Goal: Information Seeking & Learning: Find specific fact

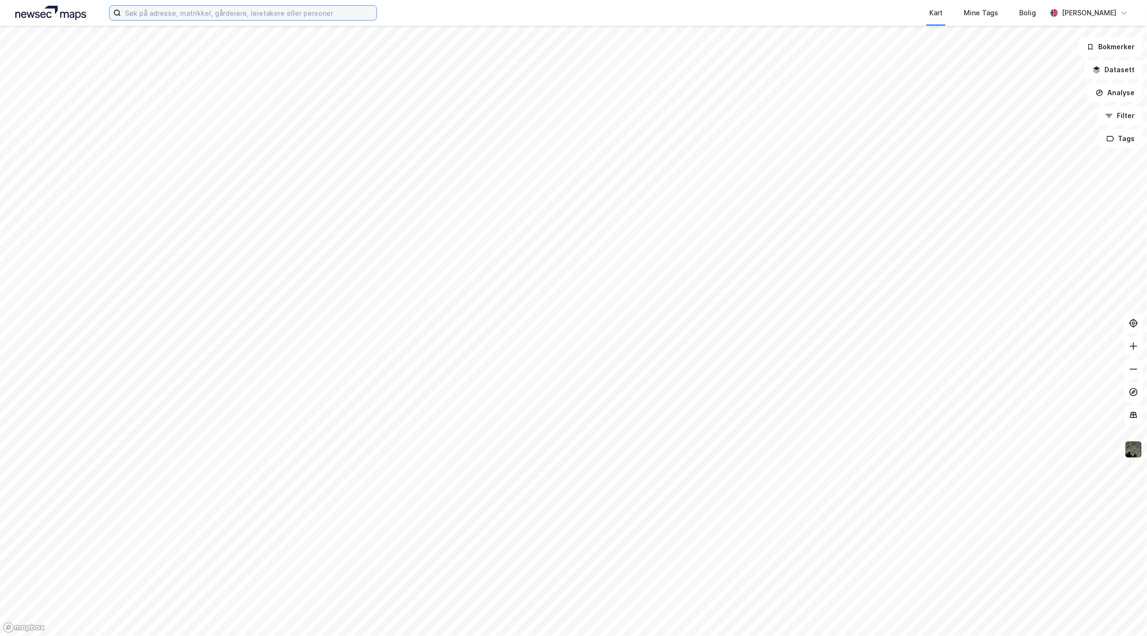
click at [235, 15] on input at bounding box center [249, 13] width 256 height 14
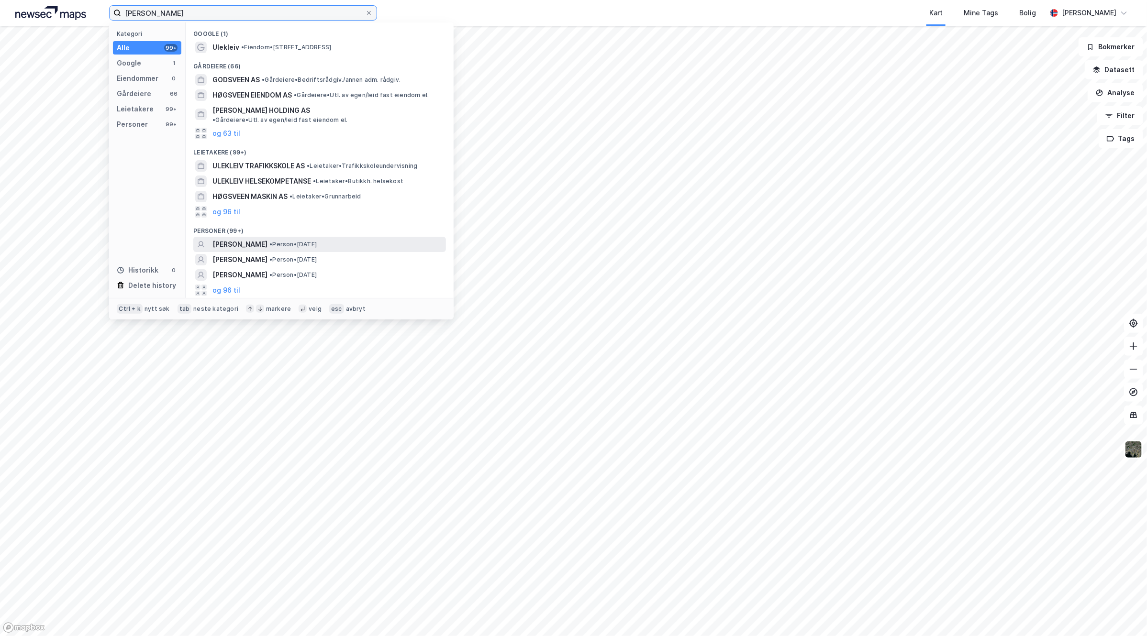
type input "[PERSON_NAME]"
click at [317, 241] on span "• Person • [DATE]" at bounding box center [292, 245] width 47 height 8
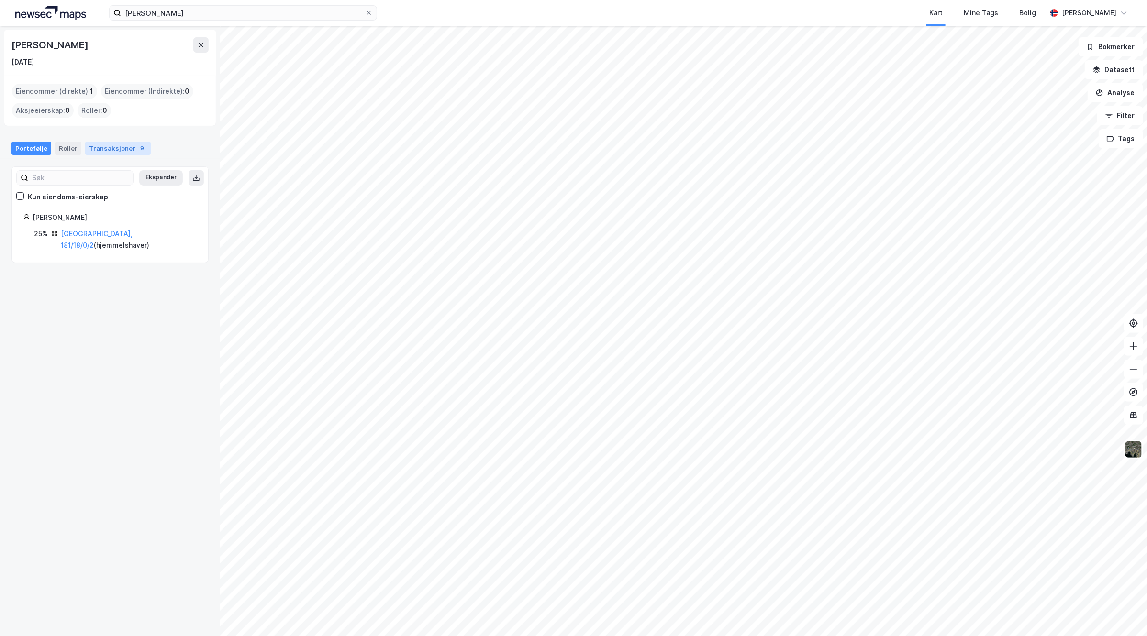
click at [111, 145] on div "Transaksjoner 9" at bounding box center [118, 148] width 66 height 13
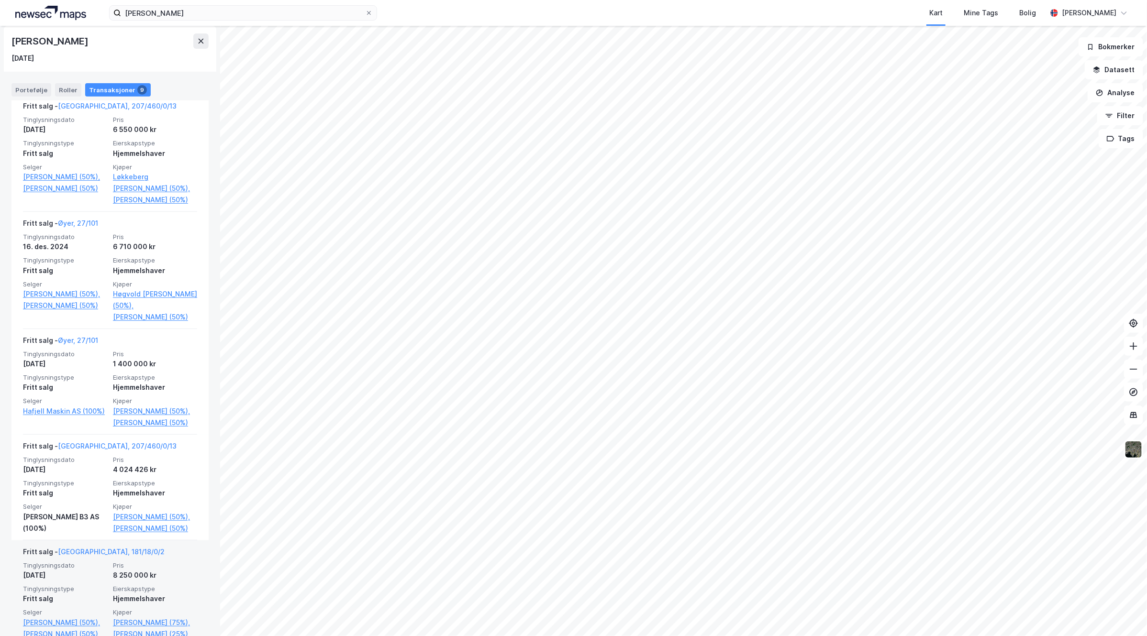
scroll to position [419, 0]
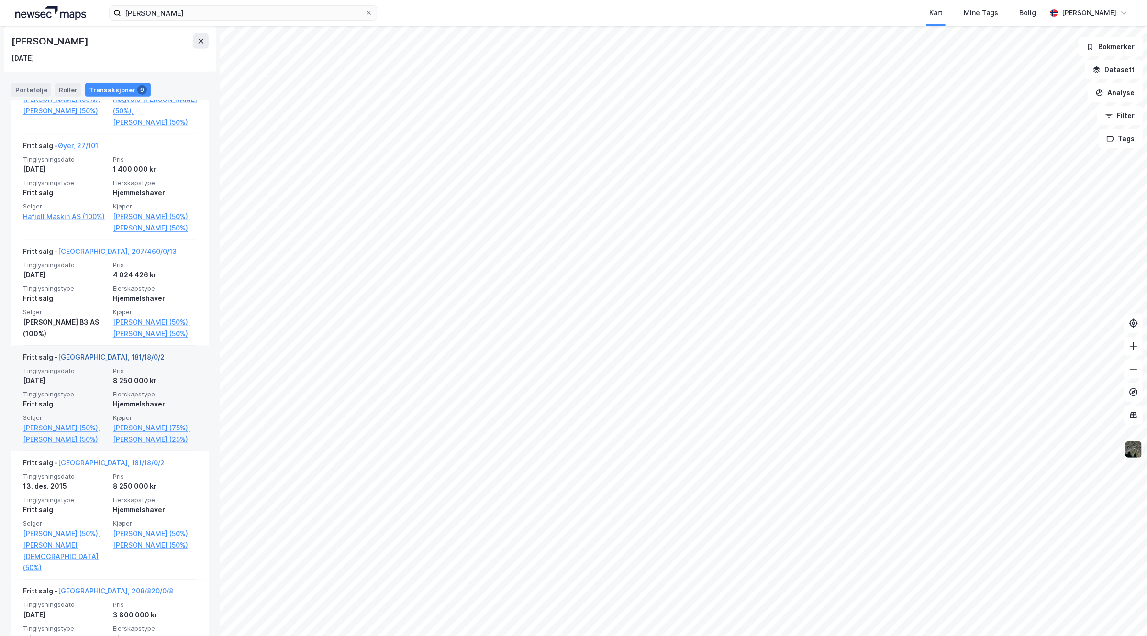
click at [91, 361] on link "[GEOGRAPHIC_DATA], 181/18/0/2" at bounding box center [111, 357] width 107 height 8
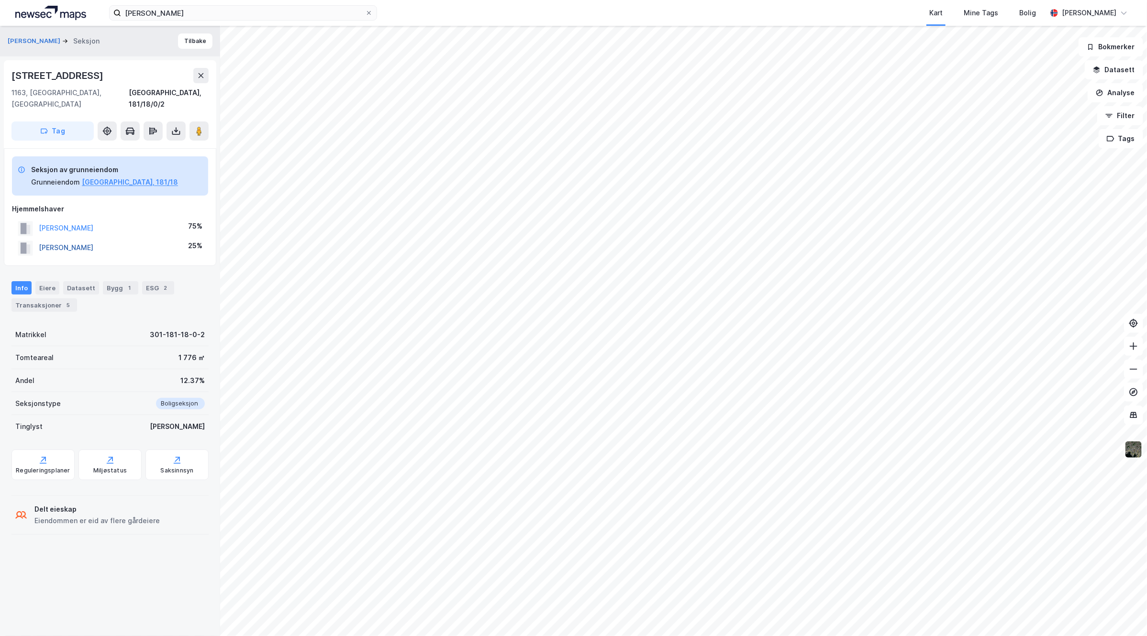
click at [0, 0] on button "[PERSON_NAME]" at bounding box center [0, 0] width 0 height 0
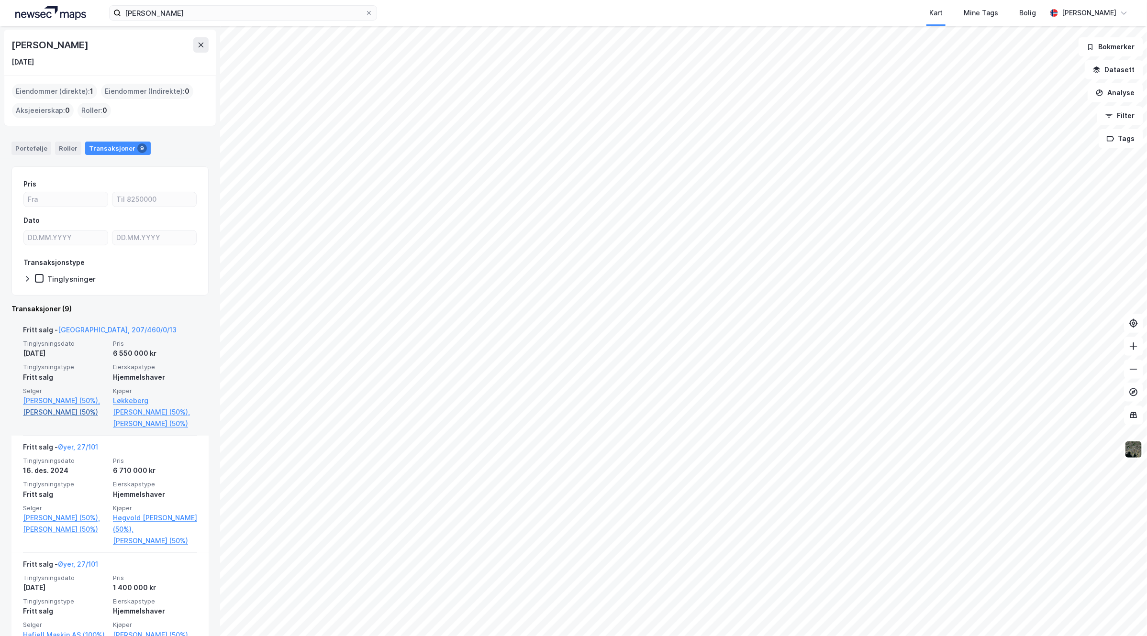
click at [49, 418] on link "[PERSON_NAME] (50%)" at bounding box center [65, 412] width 84 height 11
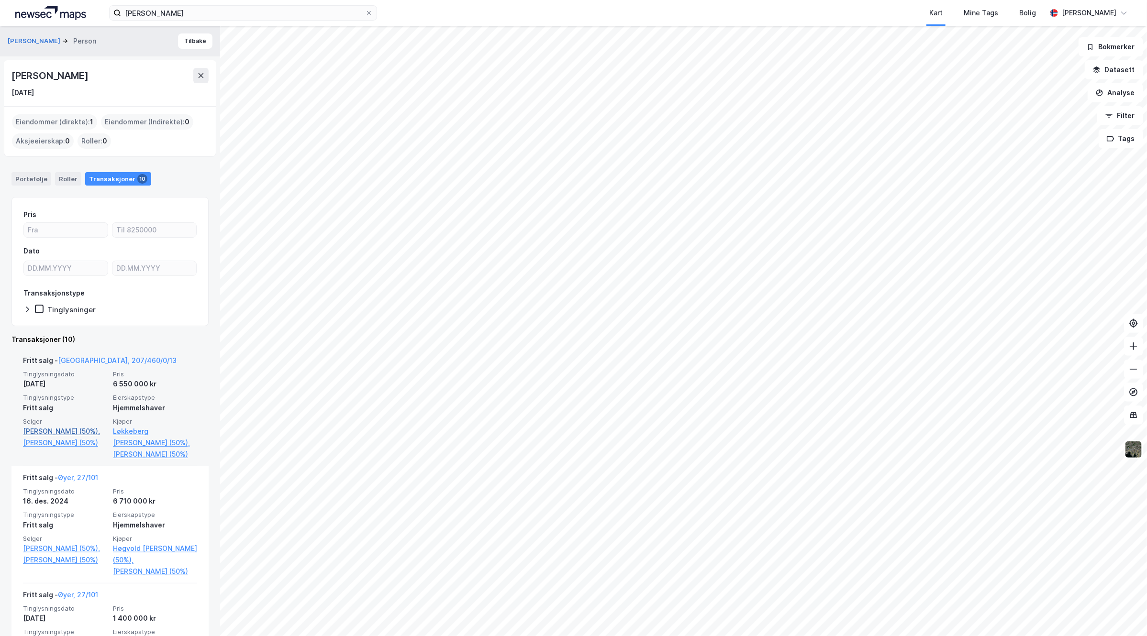
click at [75, 430] on link "[PERSON_NAME] (50%)," at bounding box center [65, 431] width 84 height 11
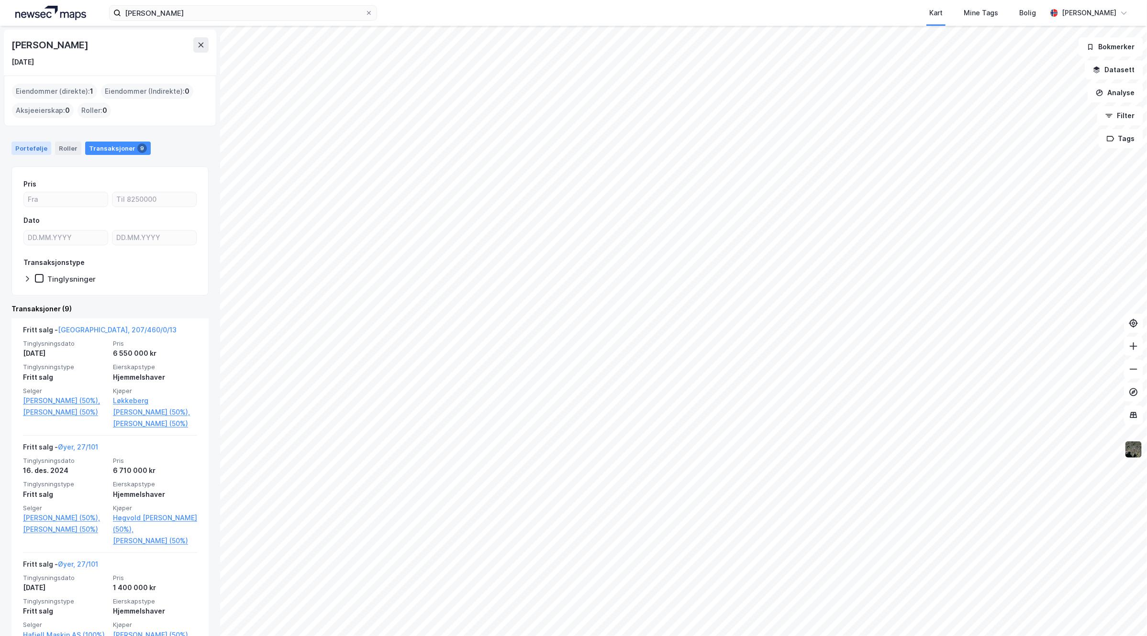
click at [36, 149] on div "Portefølje" at bounding box center [31, 148] width 40 height 13
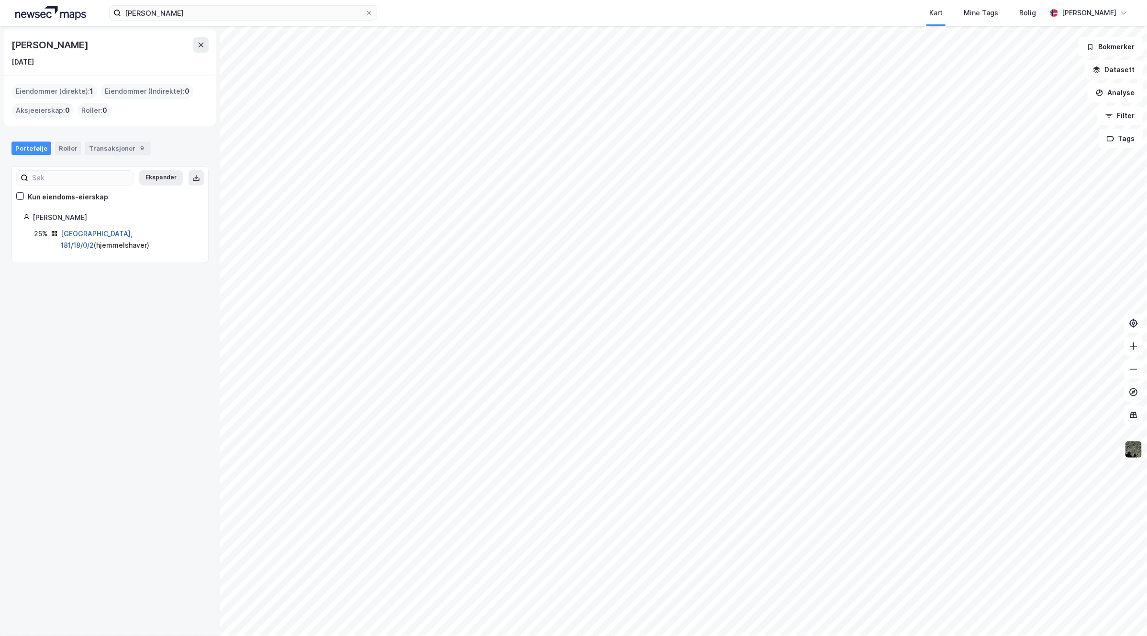
click at [84, 235] on link "[GEOGRAPHIC_DATA], 181/18/0/2" at bounding box center [97, 240] width 72 height 20
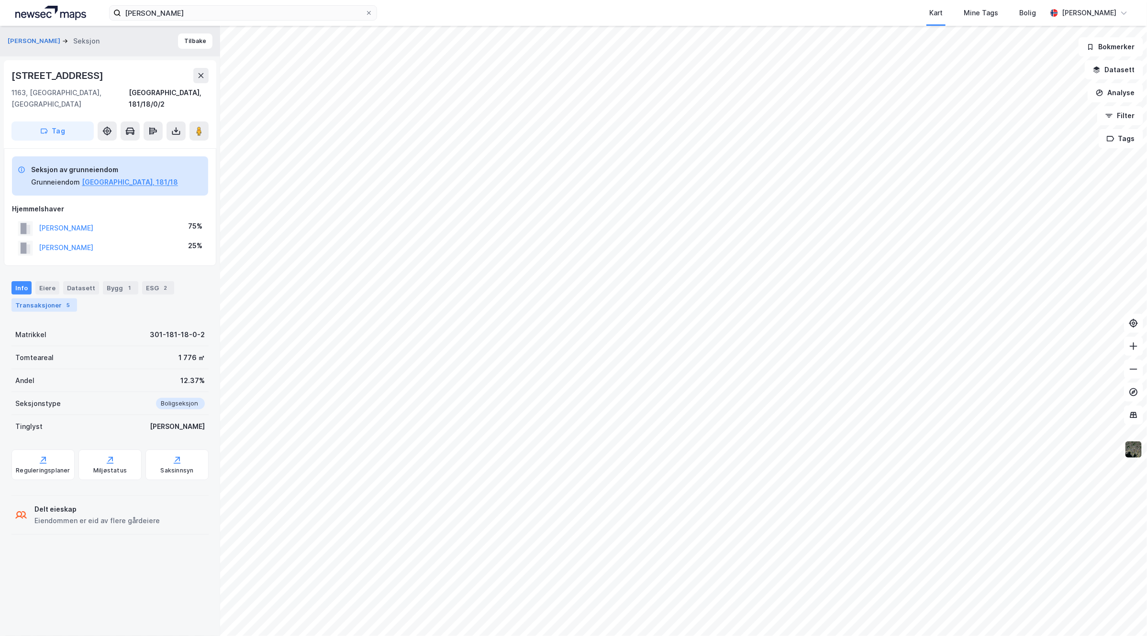
click at [58, 299] on div "Transaksjoner 5" at bounding box center [44, 305] width 66 height 13
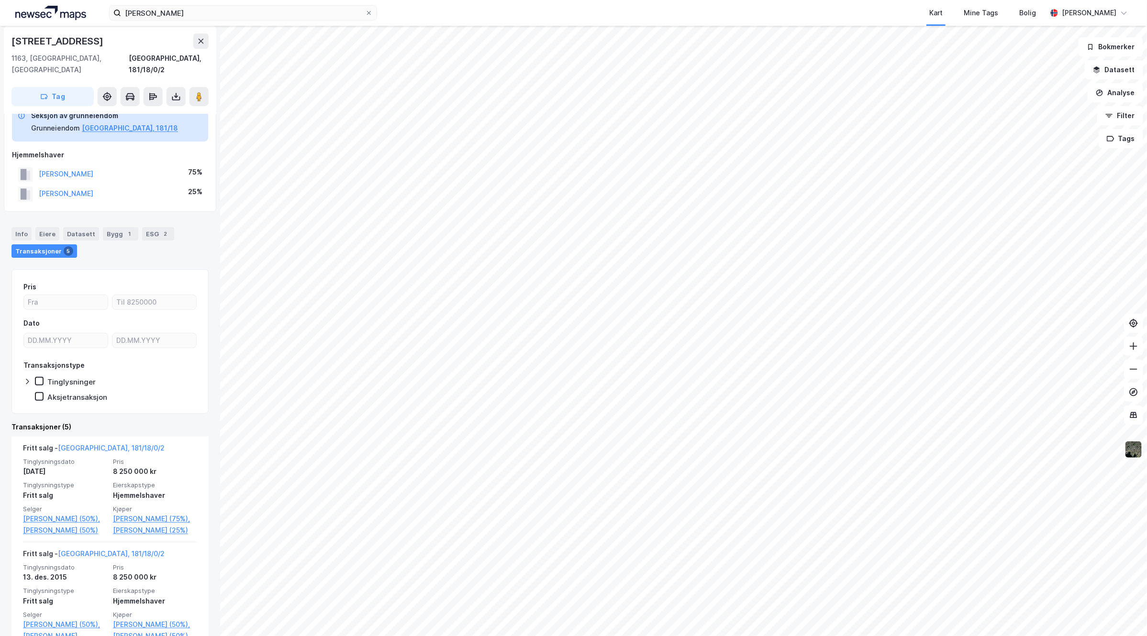
scroll to position [120, 0]
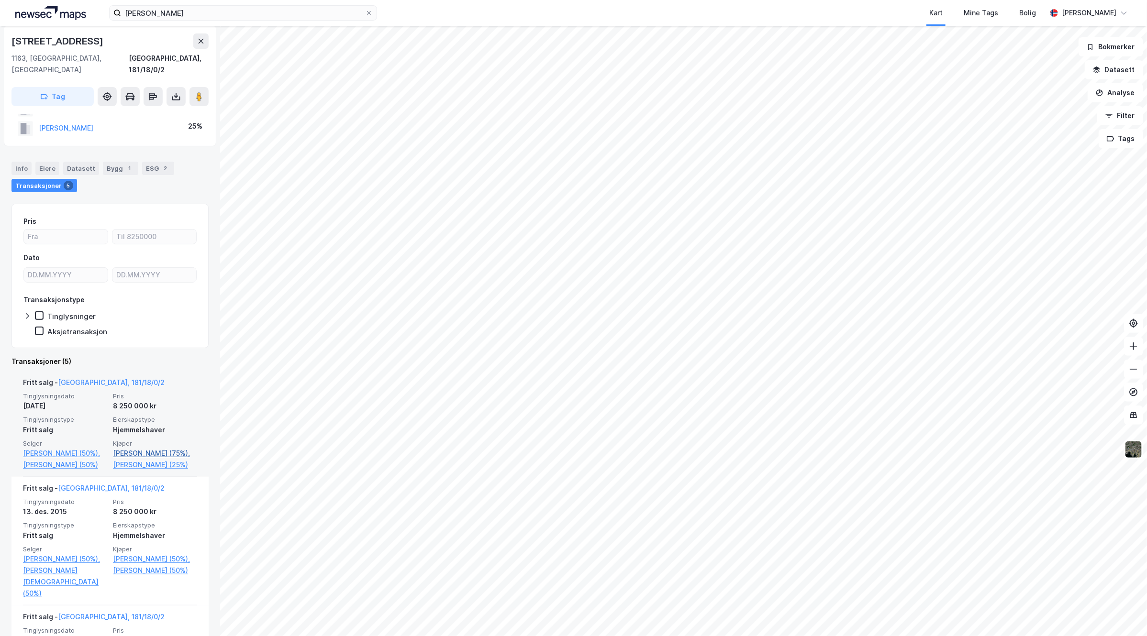
click at [132, 448] on link "[PERSON_NAME] (75%)," at bounding box center [155, 453] width 84 height 11
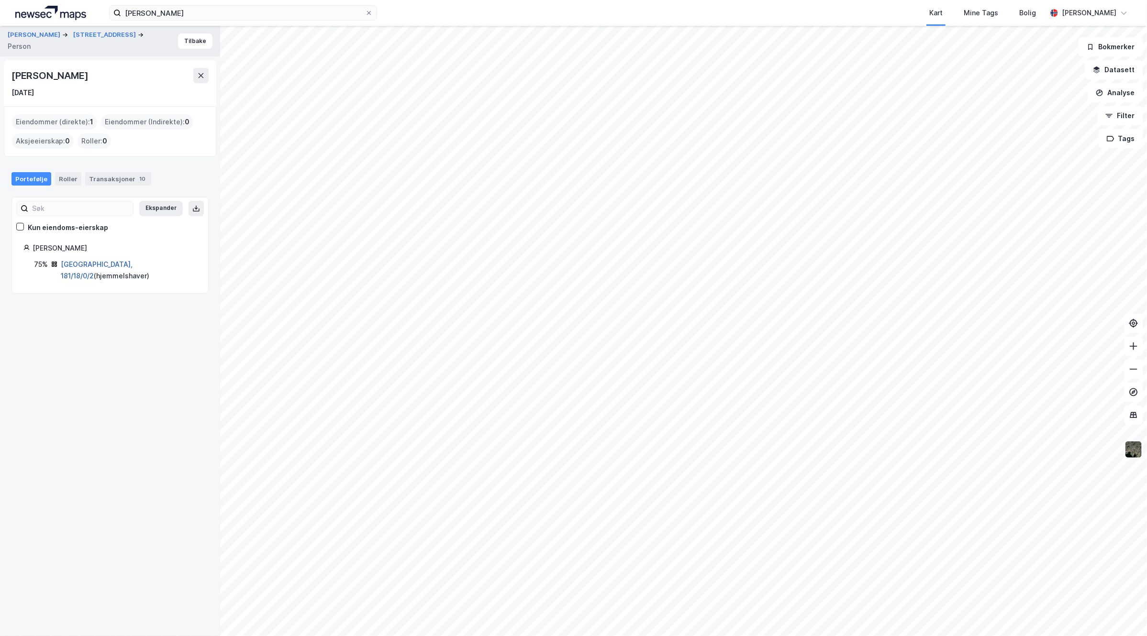
click at [87, 264] on link "[GEOGRAPHIC_DATA], 181/18/0/2" at bounding box center [97, 270] width 72 height 20
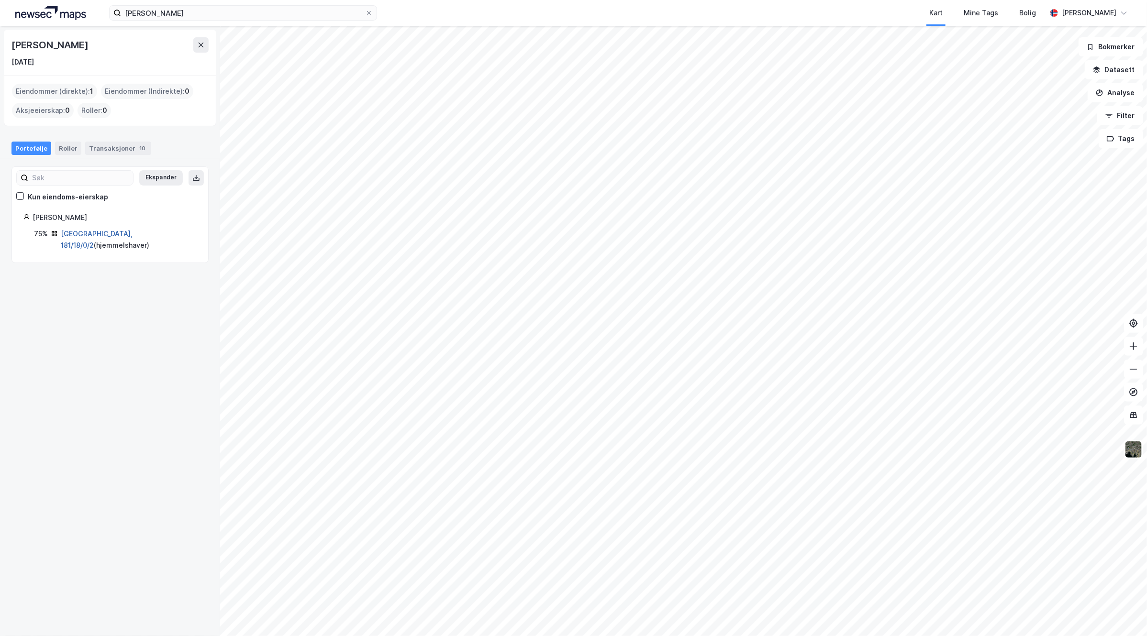
click at [85, 231] on link "[GEOGRAPHIC_DATA], 181/18/0/2" at bounding box center [97, 240] width 72 height 20
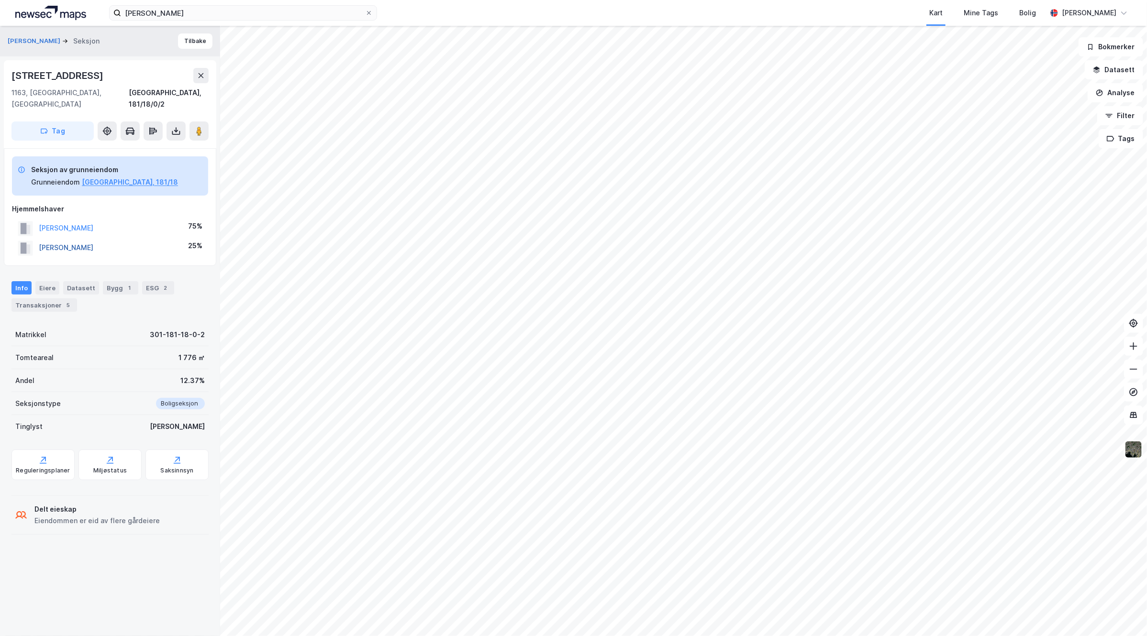
click at [0, 0] on button "[PERSON_NAME]" at bounding box center [0, 0] width 0 height 0
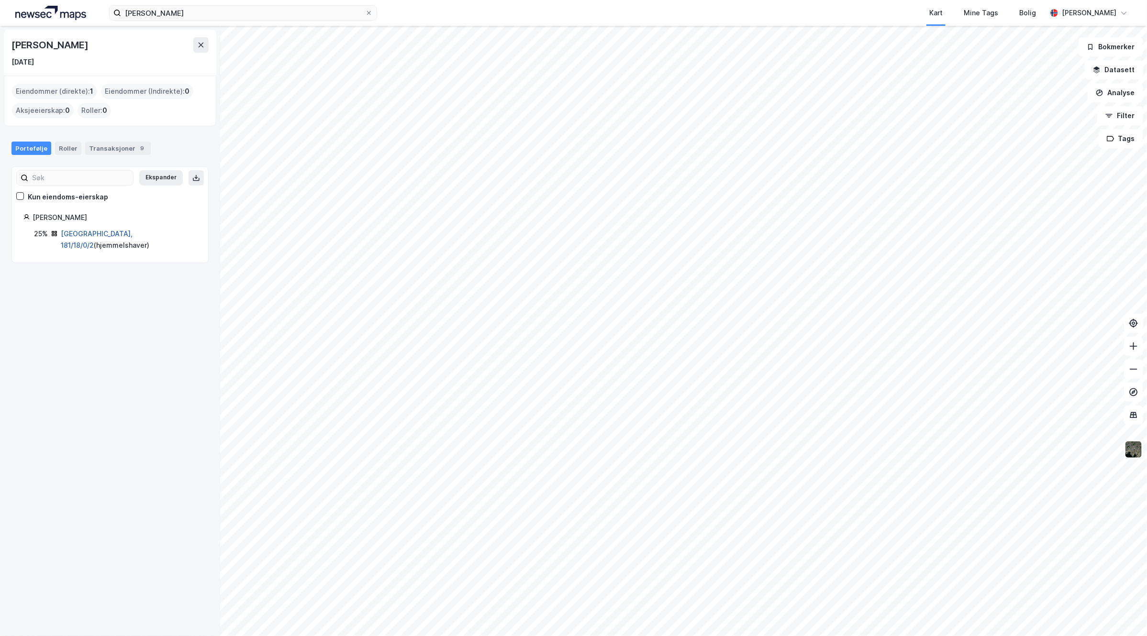
click at [94, 234] on link "[GEOGRAPHIC_DATA], 181/18/0/2" at bounding box center [97, 240] width 72 height 20
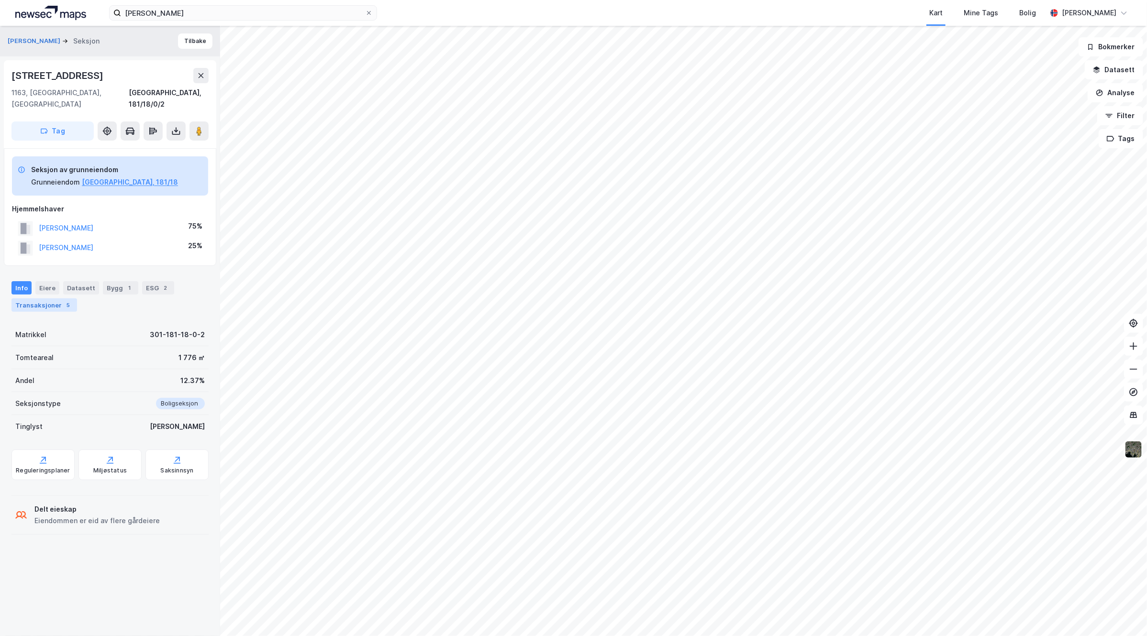
drag, startPoint x: 53, startPoint y: 286, endPoint x: 52, endPoint y: 292, distance: 5.8
click at [52, 299] on div "Transaksjoner 5" at bounding box center [44, 305] width 66 height 13
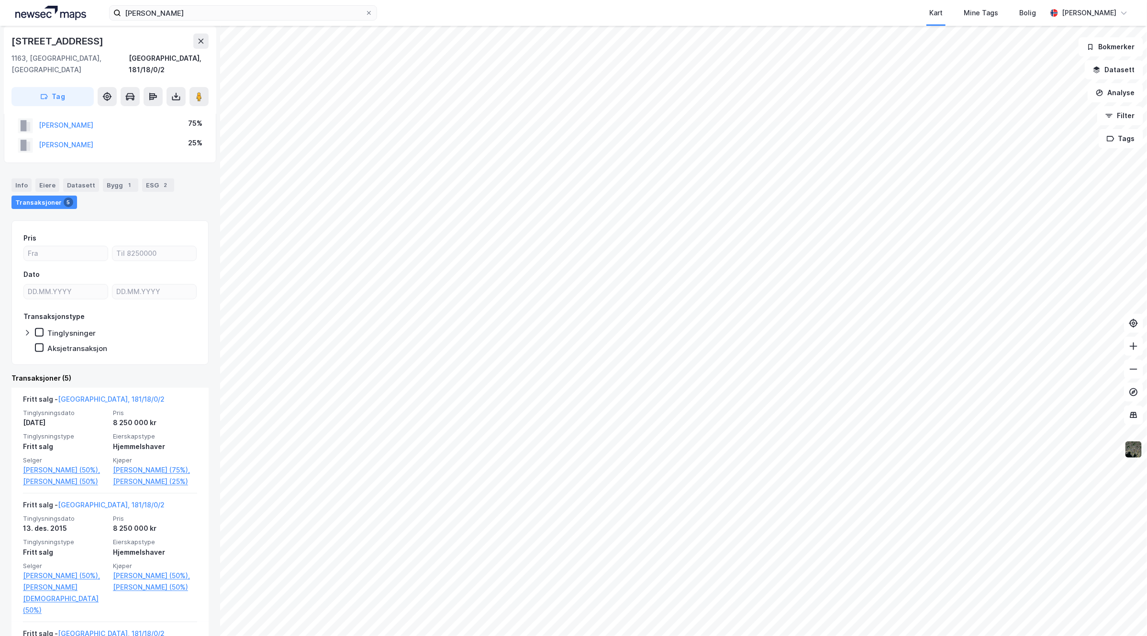
scroll to position [32, 0]
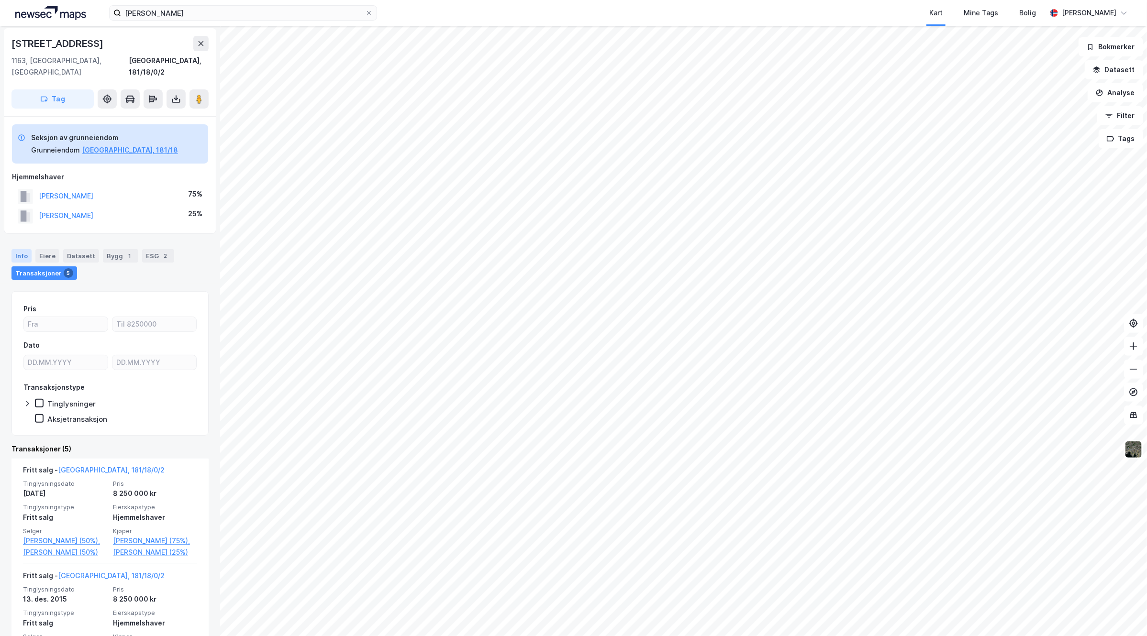
click at [25, 249] on div "Info" at bounding box center [21, 255] width 20 height 13
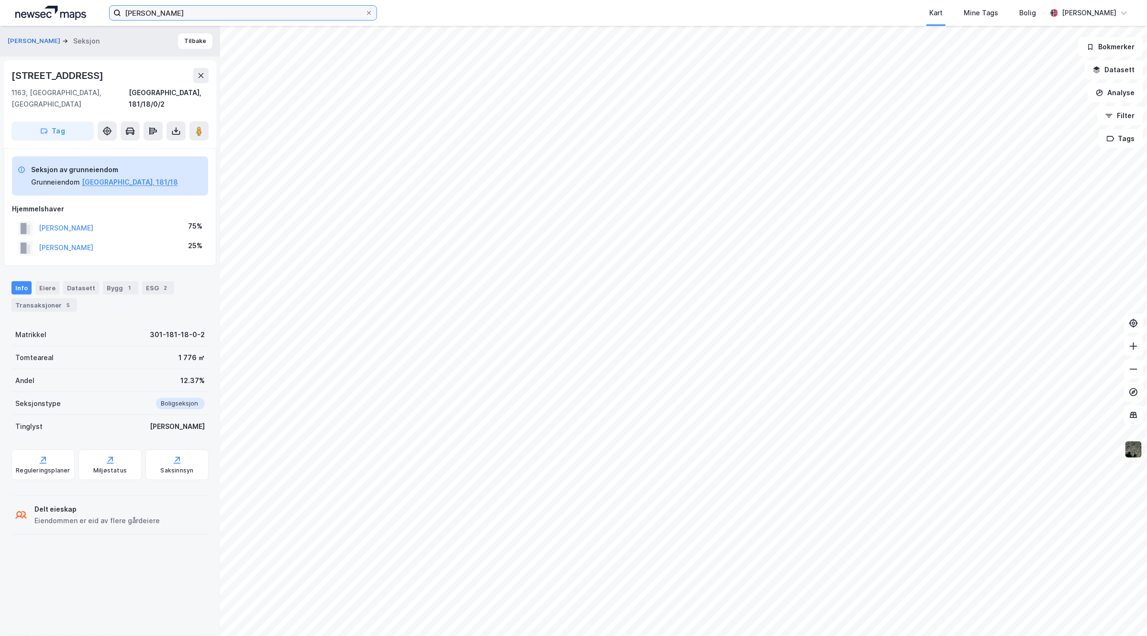
click at [211, 12] on input "[PERSON_NAME]" at bounding box center [243, 13] width 244 height 14
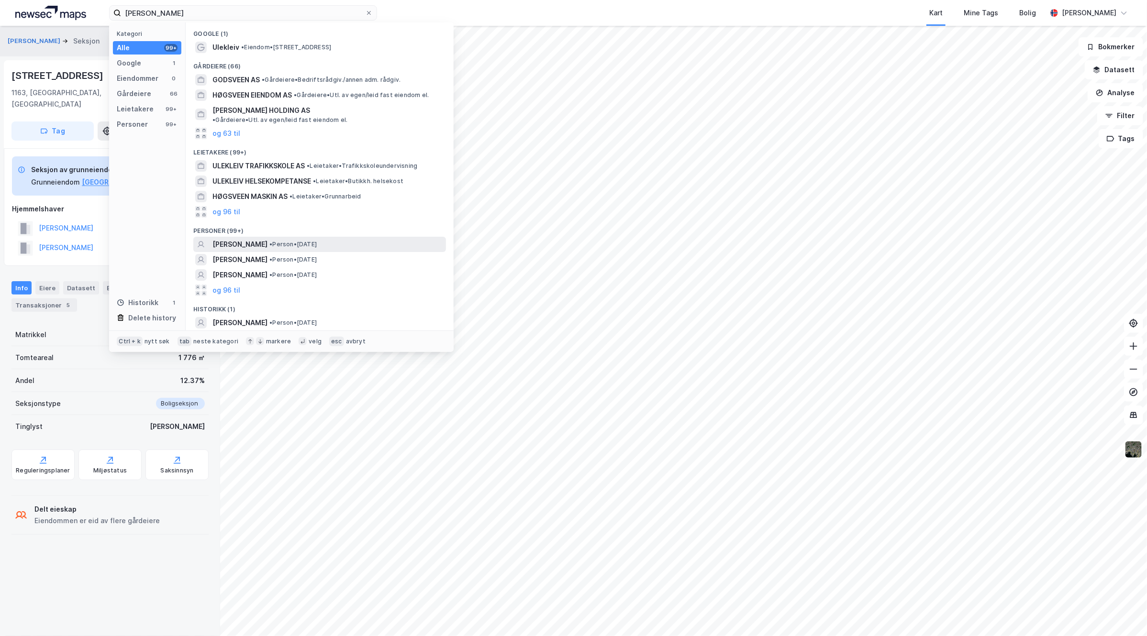
click at [317, 241] on span "• Person • [DATE]" at bounding box center [292, 245] width 47 height 8
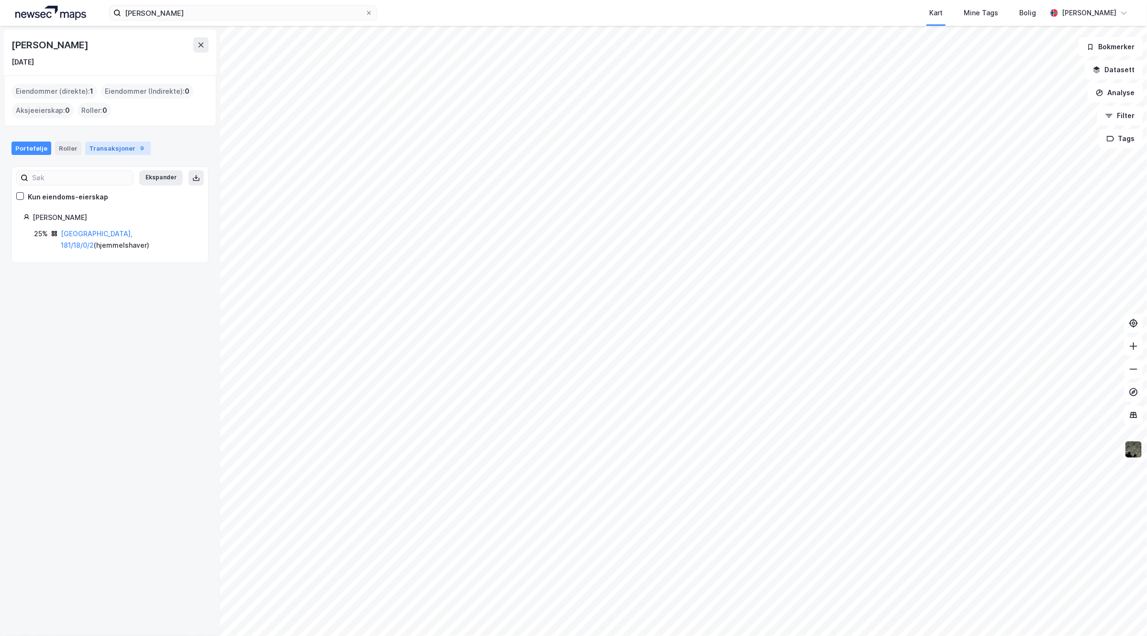
click at [113, 146] on div "Transaksjoner 9" at bounding box center [118, 148] width 66 height 13
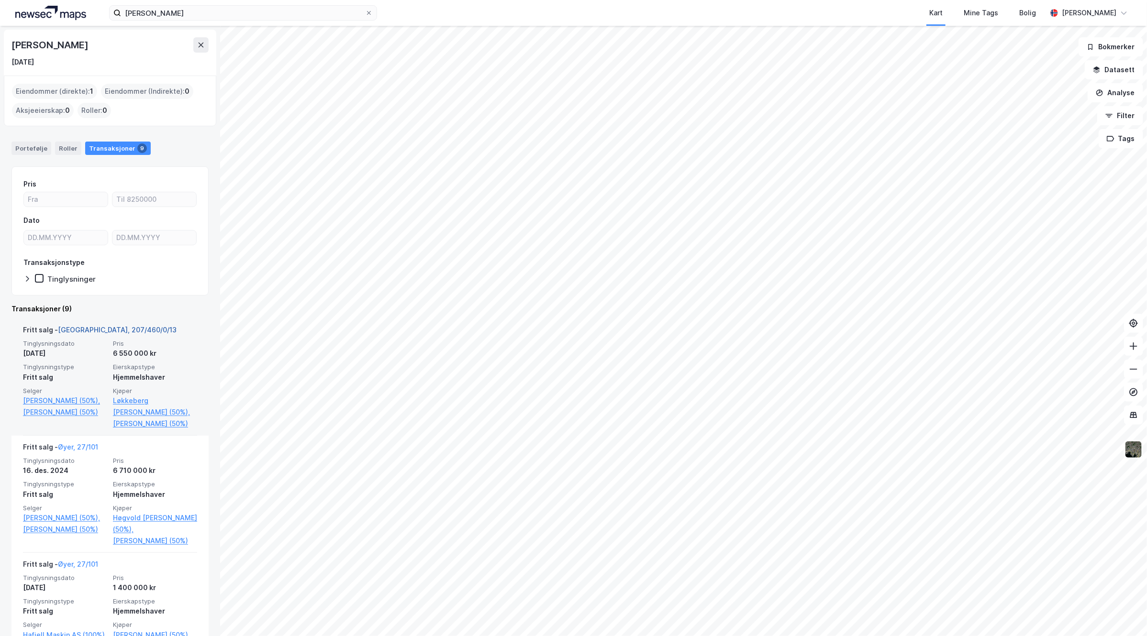
click at [91, 329] on link "[GEOGRAPHIC_DATA], 207/460/0/13" at bounding box center [117, 330] width 119 height 8
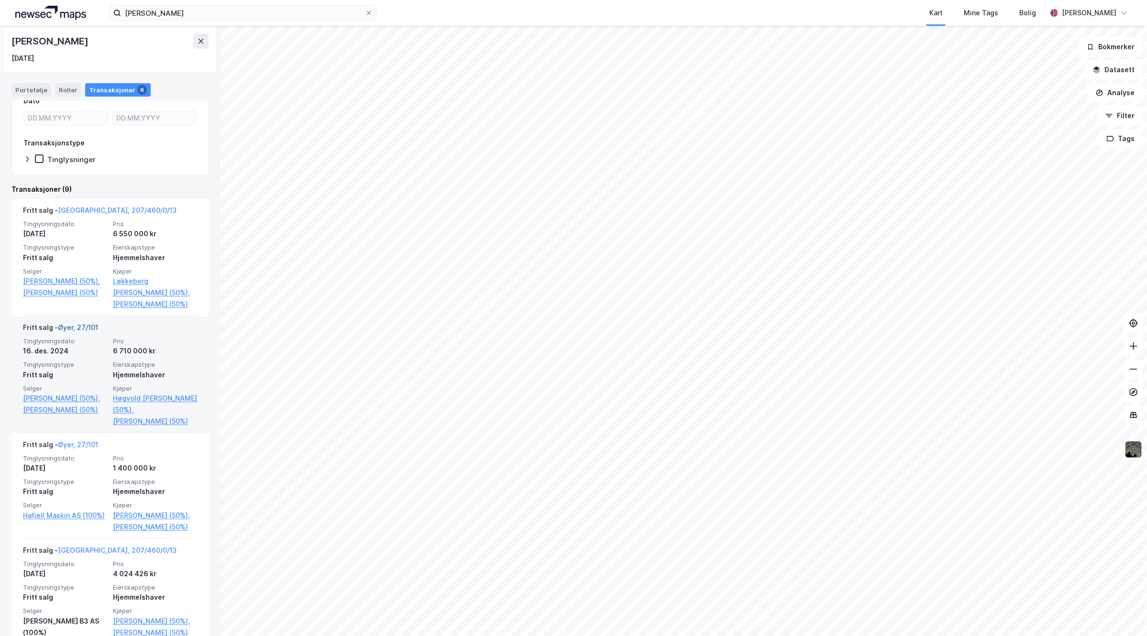
click at [80, 332] on link "Øyer, 27/101" at bounding box center [78, 327] width 40 height 8
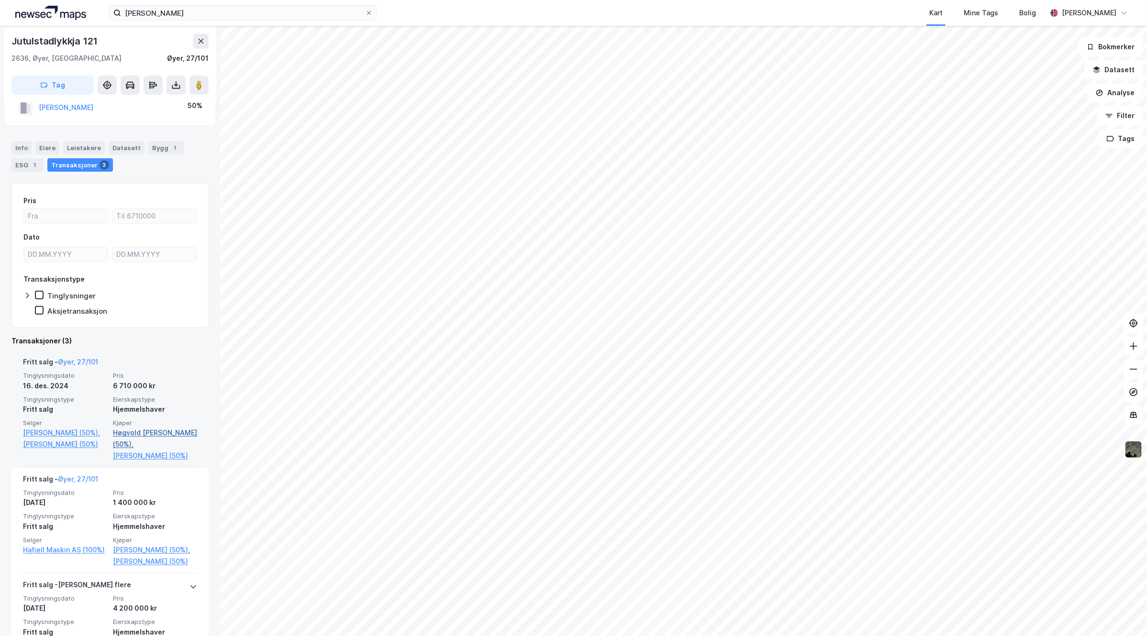
scroll to position [120, 0]
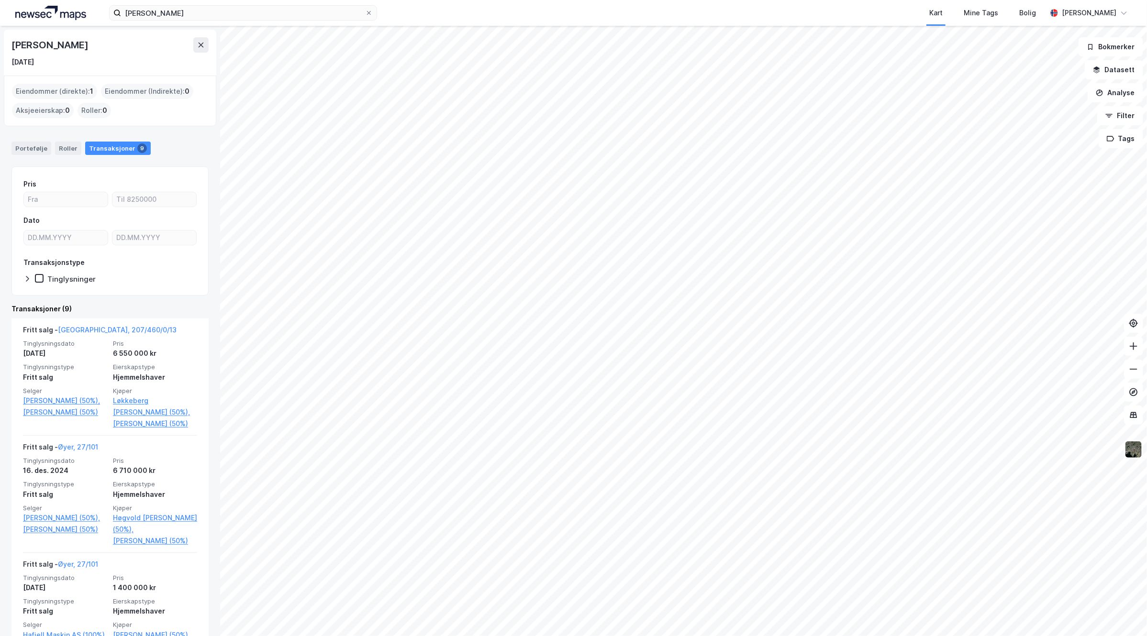
drag, startPoint x: 127, startPoint y: 44, endPoint x: -7, endPoint y: 43, distance: 134.0
click at [0, 43] on html "[PERSON_NAME] Kart Mine Tags Bolig [PERSON_NAME] [PERSON_NAME] [DATE] Eiendomme…" at bounding box center [573, 318] width 1147 height 636
copy div "[PERSON_NAME]"
